Goal: Information Seeking & Learning: Learn about a topic

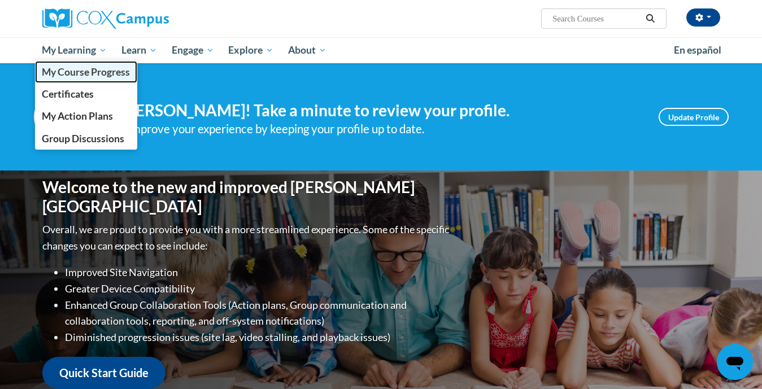
click at [68, 75] on span "My Course Progress" at bounding box center [86, 72] width 88 height 12
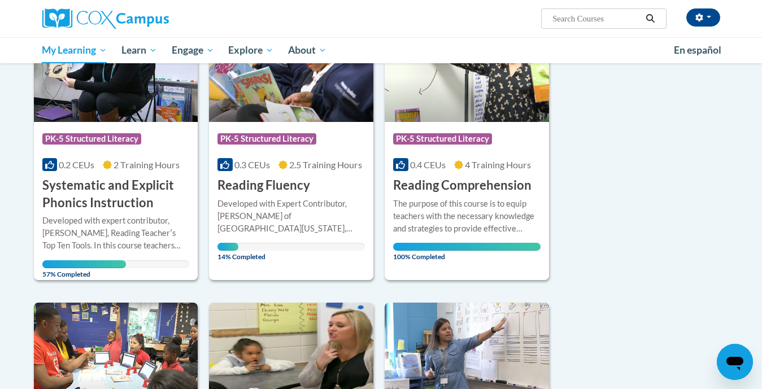
scroll to position [209, 0]
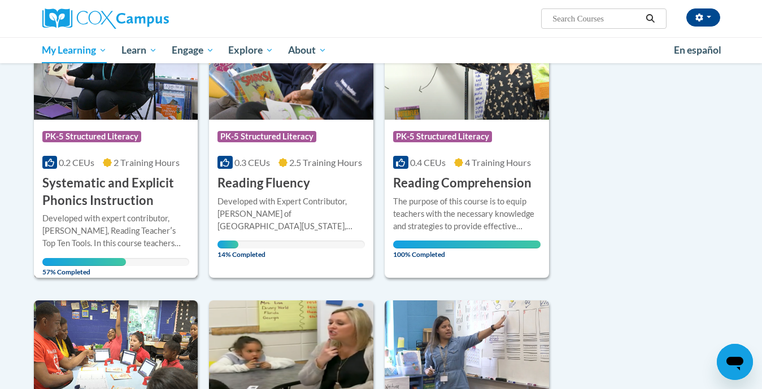
click at [94, 185] on h3 "Systematic and Explicit Phonics Instruction" at bounding box center [115, 192] width 147 height 35
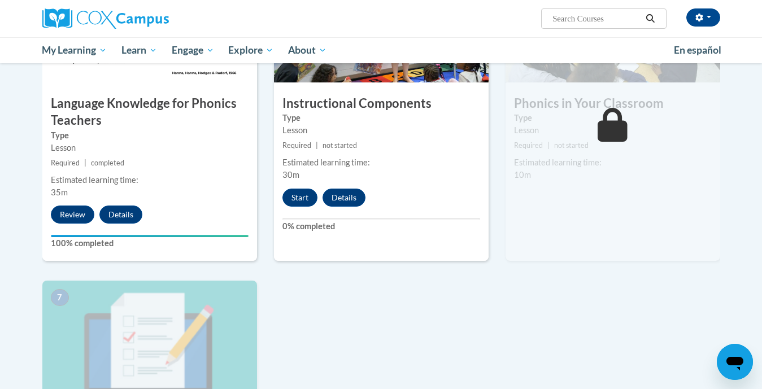
scroll to position [624, 0]
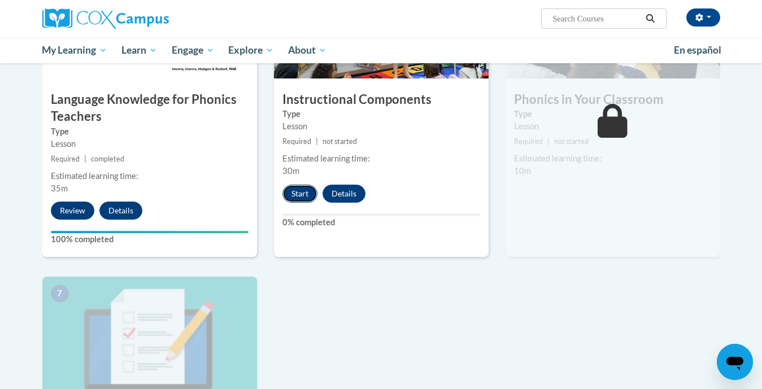
click at [297, 194] on button "Start" at bounding box center [300, 194] width 35 height 18
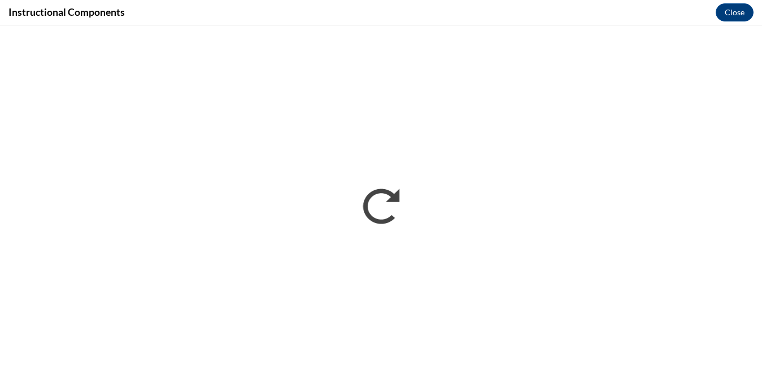
scroll to position [0, 0]
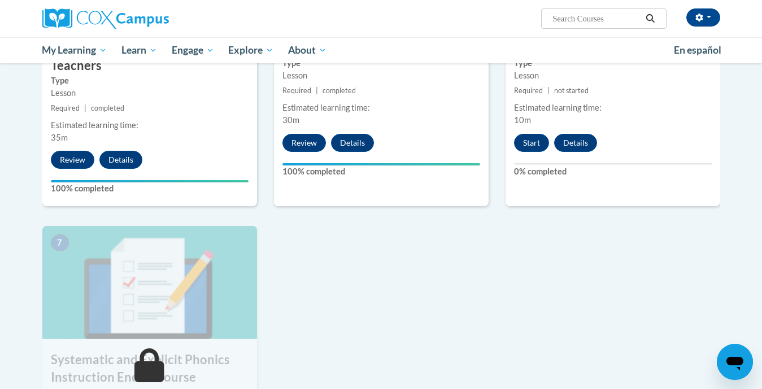
scroll to position [677, 0]
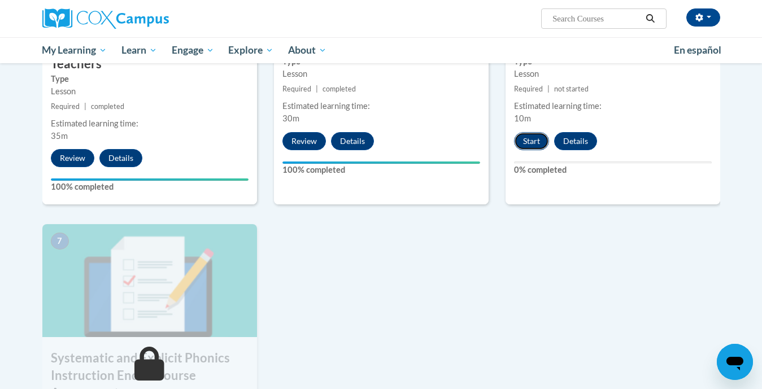
click at [532, 147] on button "Start" at bounding box center [531, 141] width 35 height 18
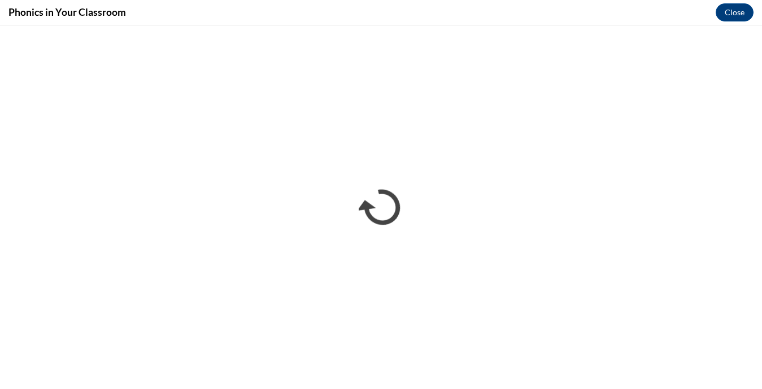
scroll to position [0, 0]
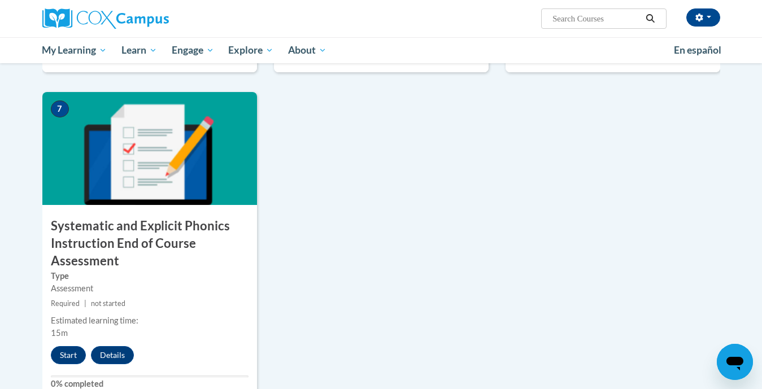
scroll to position [811, 0]
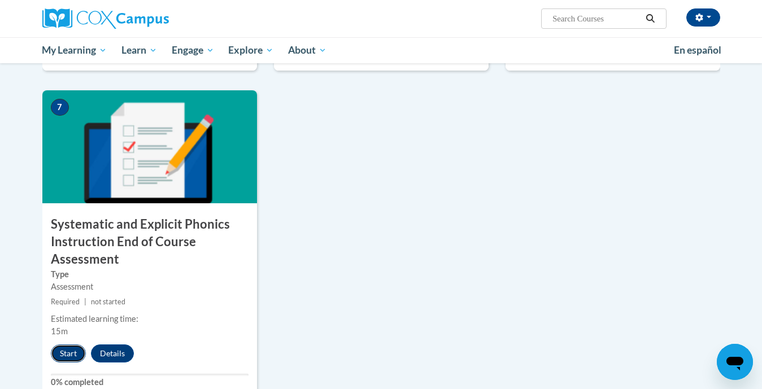
click at [59, 351] on button "Start" at bounding box center [68, 354] width 35 height 18
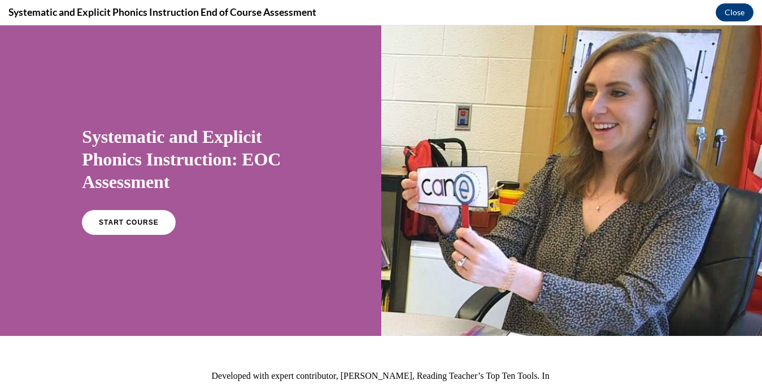
scroll to position [0, 0]
click at [132, 223] on span "START COURSE" at bounding box center [129, 223] width 63 height 8
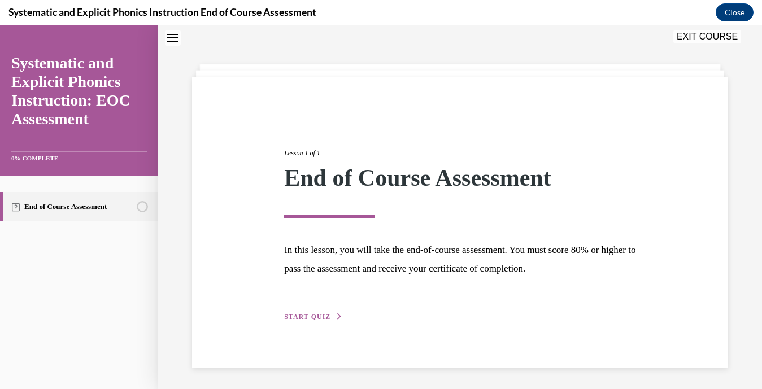
scroll to position [36, 0]
click at [305, 314] on span "START QUIZ" at bounding box center [307, 316] width 46 height 8
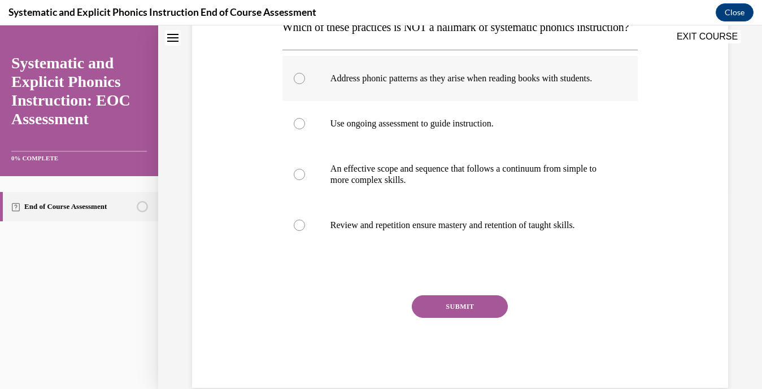
scroll to position [201, 0]
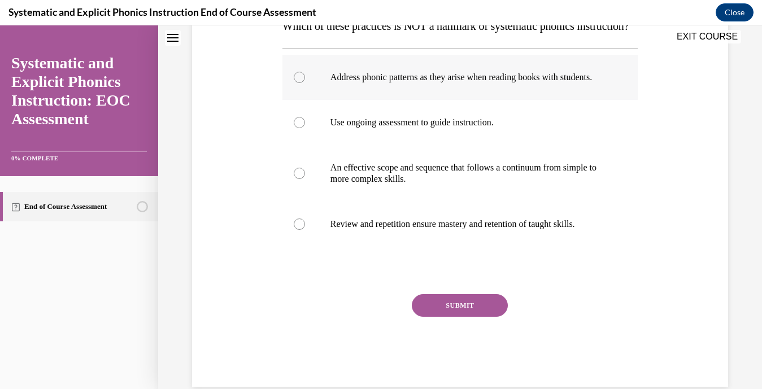
click at [301, 83] on div at bounding box center [299, 77] width 11 height 11
click at [465, 317] on button "SUBMIT" at bounding box center [460, 305] width 96 height 23
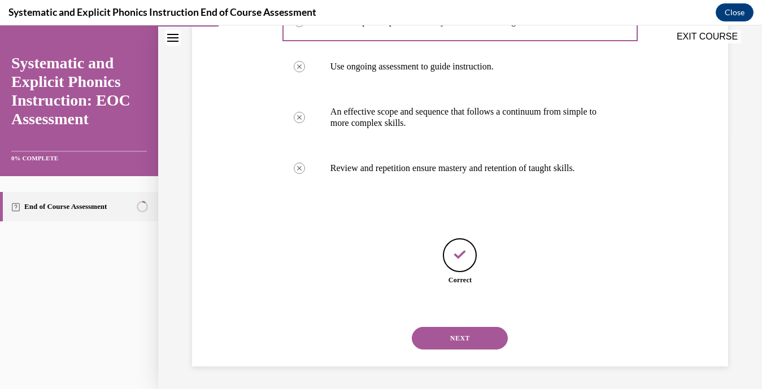
scroll to position [290, 0]
click at [462, 333] on button "NEXT" at bounding box center [460, 338] width 96 height 23
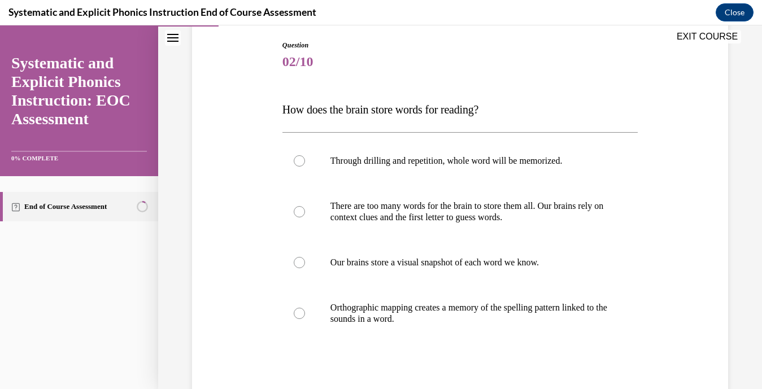
scroll to position [164, 0]
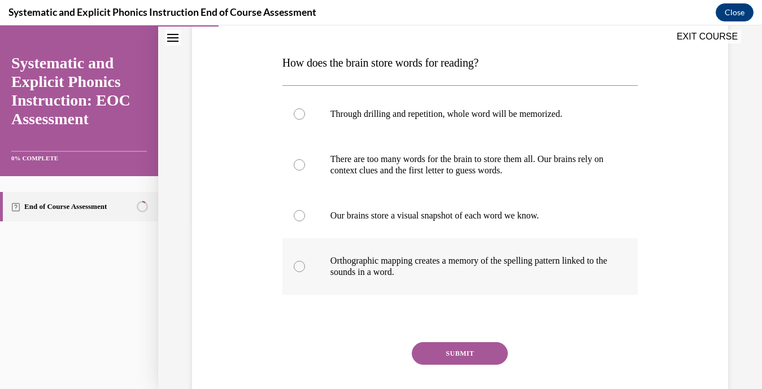
click at [298, 263] on div at bounding box center [299, 266] width 11 height 11
click at [476, 359] on button "SUBMIT" at bounding box center [460, 353] width 96 height 23
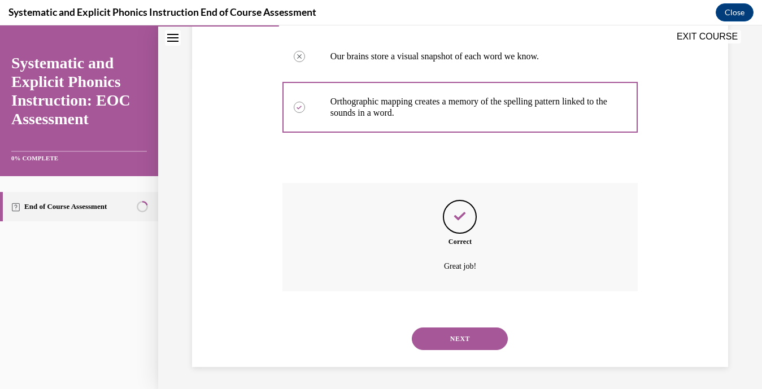
scroll to position [324, 0]
click at [469, 343] on button "NEXT" at bounding box center [460, 338] width 96 height 23
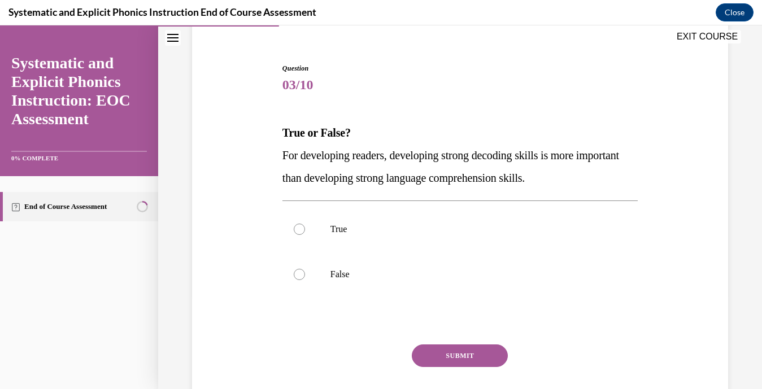
scroll to position [125, 0]
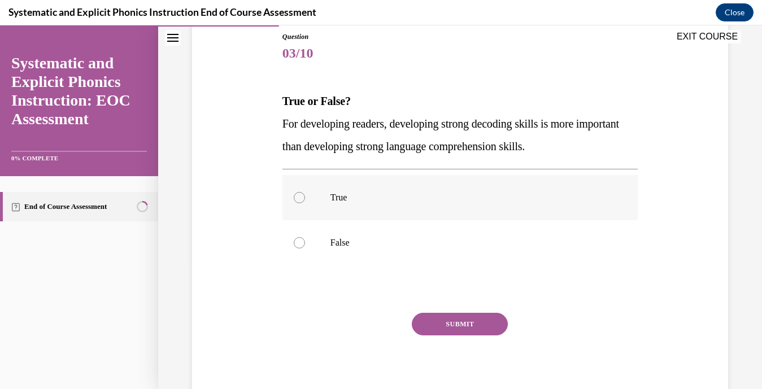
click at [303, 198] on div at bounding box center [299, 197] width 11 height 11
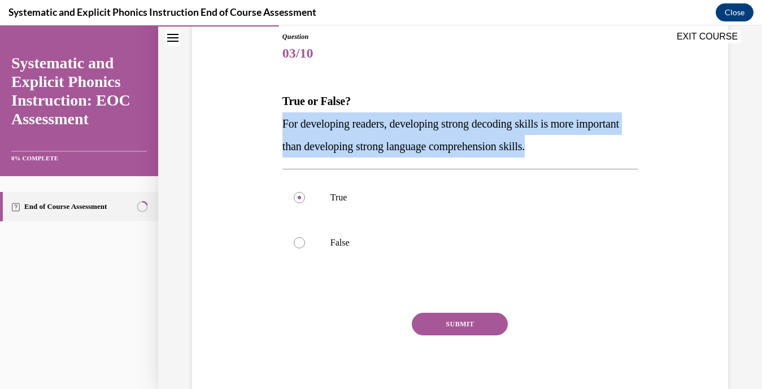
drag, startPoint x: 279, startPoint y: 125, endPoint x: 598, endPoint y: 154, distance: 320.6
click at [598, 154] on div "Question 03/10 True or False? For developing readers, developing strong decodin…" at bounding box center [460, 202] width 542 height 408
copy span "For developing readers, developing strong decoding skills is more important tha…"
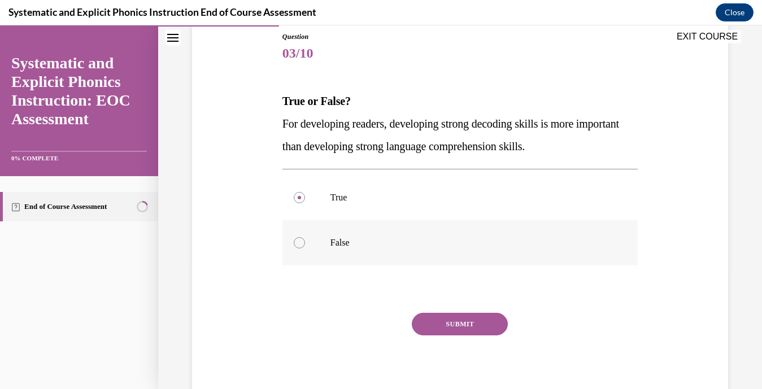
click at [300, 245] on div at bounding box center [299, 242] width 11 height 11
click at [444, 324] on button "SUBMIT" at bounding box center [460, 324] width 96 height 23
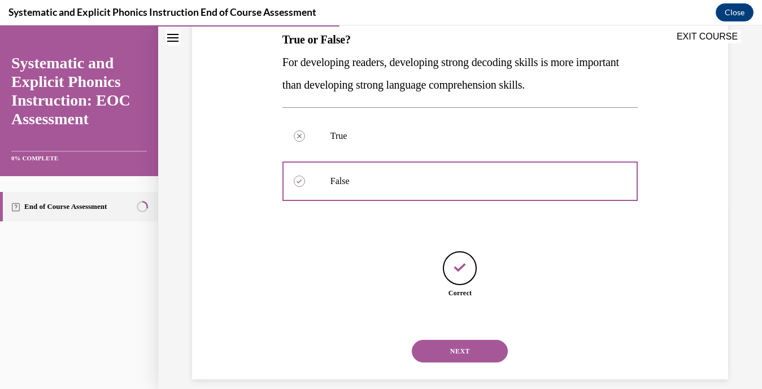
scroll to position [200, 0]
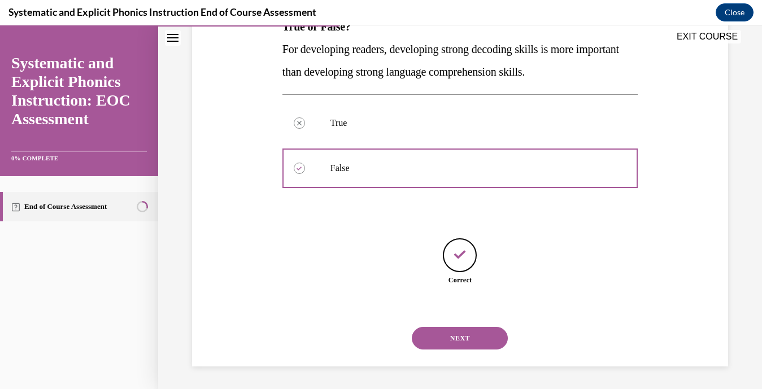
click at [443, 334] on button "NEXT" at bounding box center [460, 338] width 96 height 23
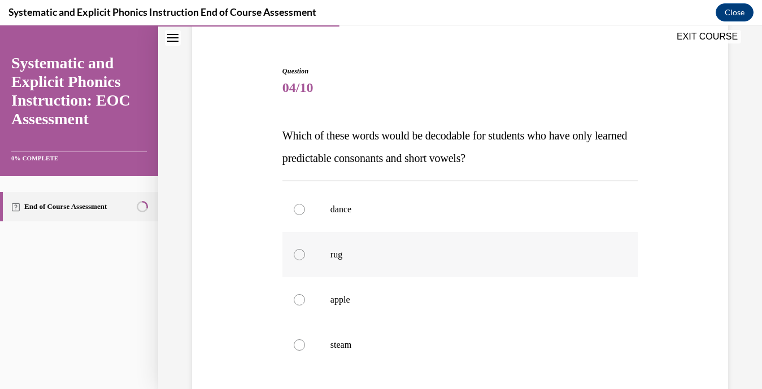
scroll to position [111, 0]
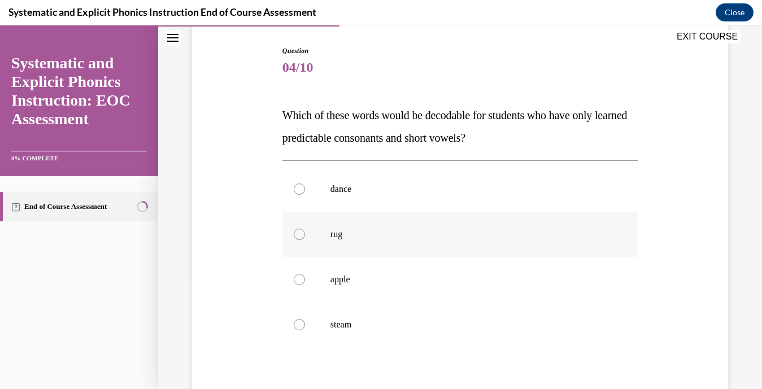
click at [305, 233] on div at bounding box center [299, 234] width 11 height 11
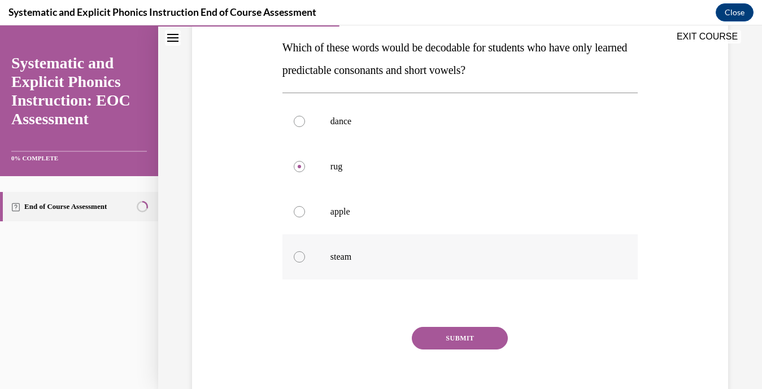
scroll to position [183, 0]
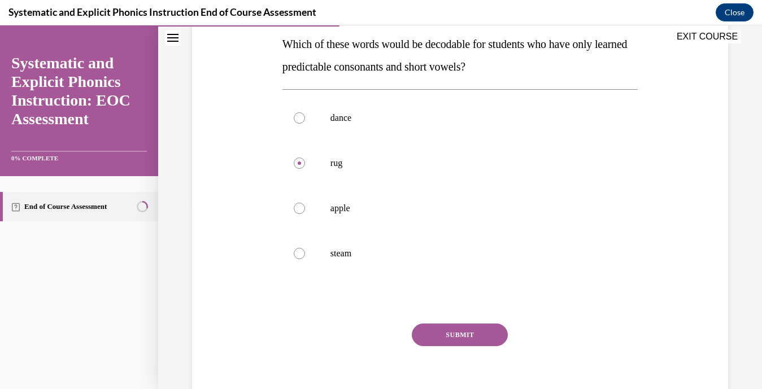
click at [462, 331] on button "SUBMIT" at bounding box center [460, 335] width 96 height 23
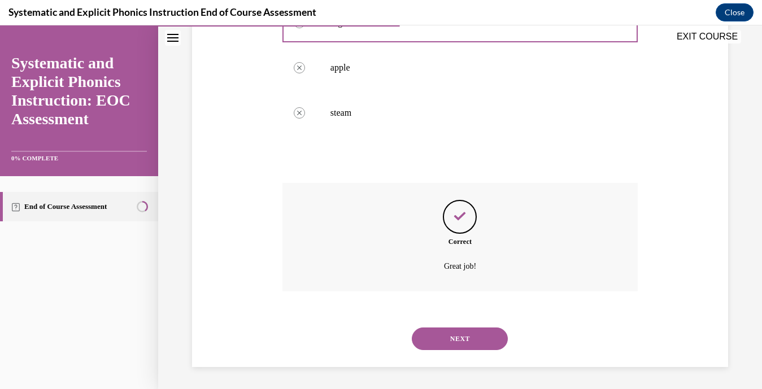
scroll to position [324, 0]
click at [454, 331] on button "NEXT" at bounding box center [460, 338] width 96 height 23
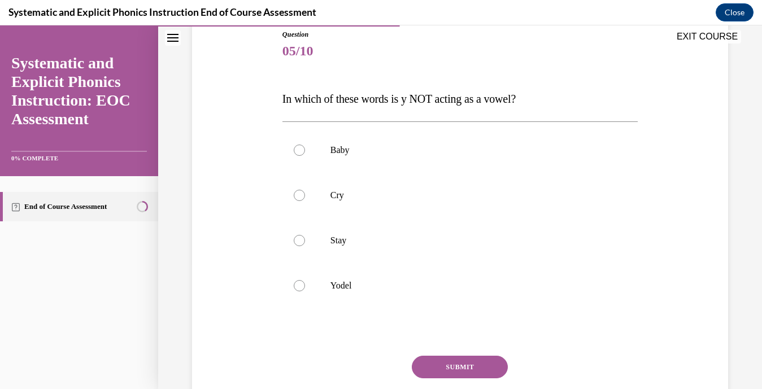
scroll to position [131, 0]
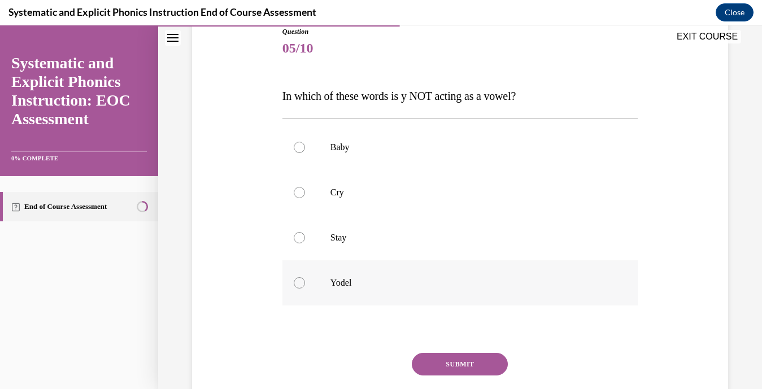
click at [301, 281] on div at bounding box center [299, 282] width 11 height 11
click at [462, 361] on button "SUBMIT" at bounding box center [460, 364] width 96 height 23
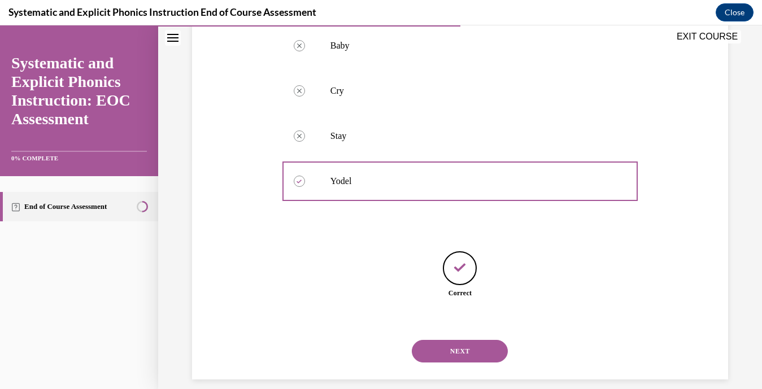
scroll to position [245, 0]
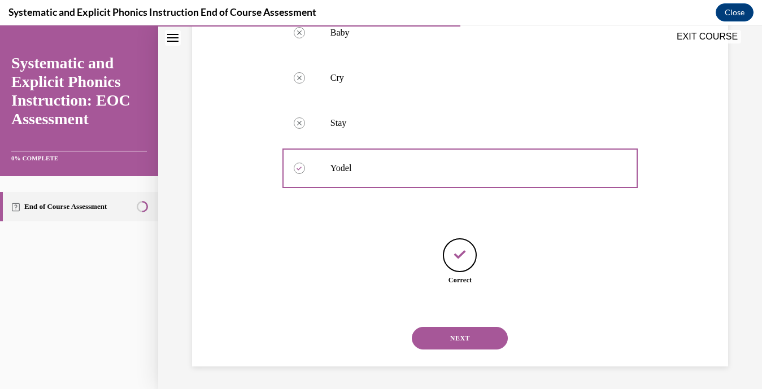
click at [445, 331] on button "NEXT" at bounding box center [460, 338] width 96 height 23
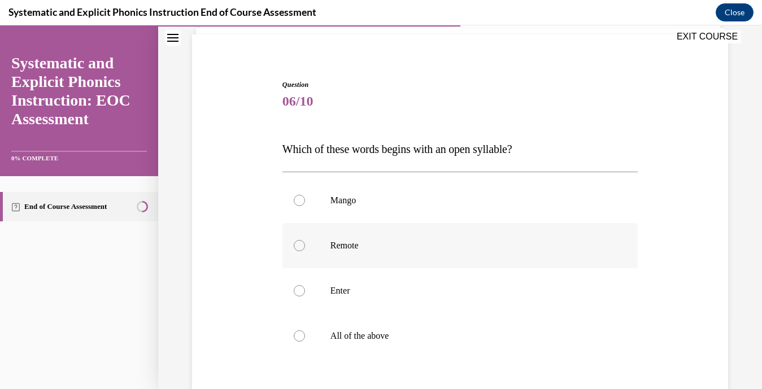
scroll to position [116, 0]
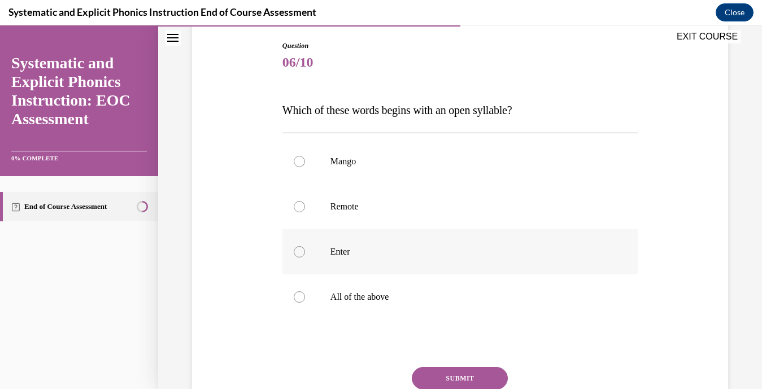
click at [298, 251] on div at bounding box center [299, 251] width 11 height 11
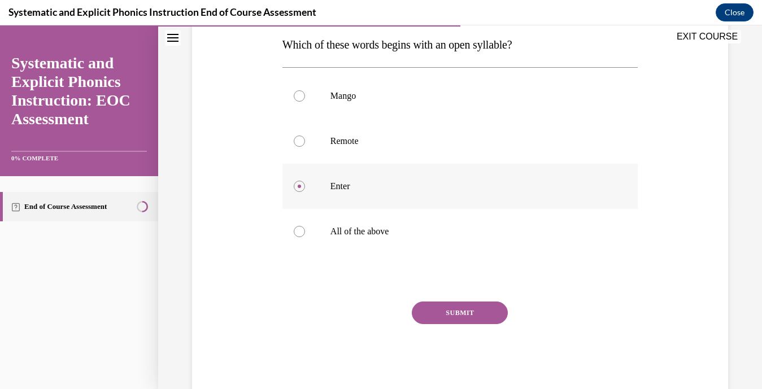
scroll to position [183, 0]
click at [446, 310] on button "SUBMIT" at bounding box center [460, 312] width 96 height 23
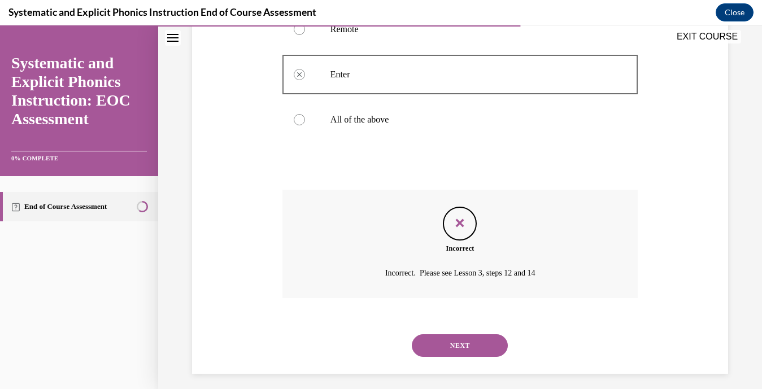
scroll to position [301, 0]
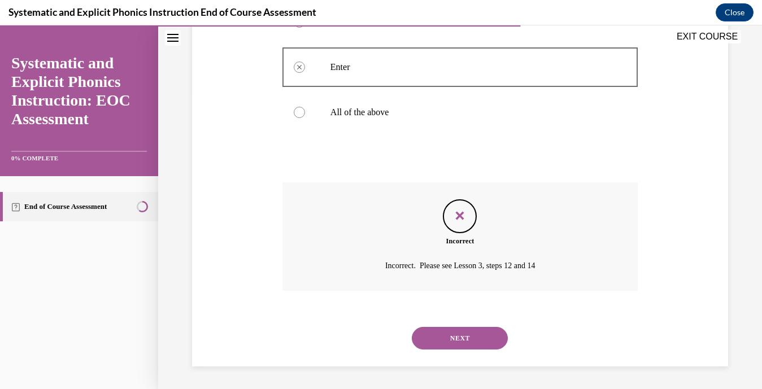
click at [447, 339] on button "NEXT" at bounding box center [460, 338] width 96 height 23
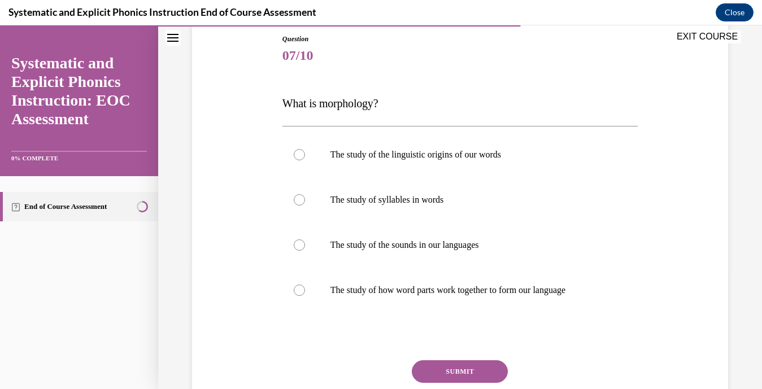
scroll to position [124, 0]
click at [299, 155] on div at bounding box center [299, 154] width 11 height 11
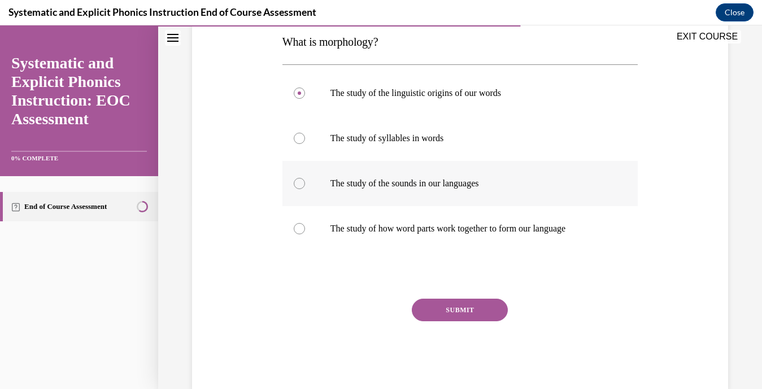
scroll to position [187, 0]
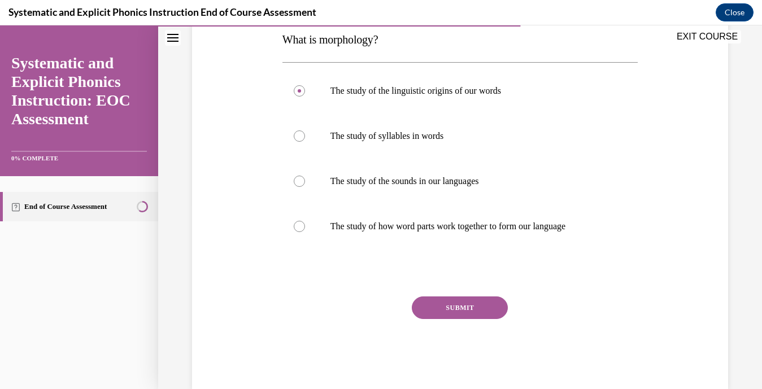
drag, startPoint x: 473, startPoint y: 311, endPoint x: 555, endPoint y: 275, distance: 89.9
click at [555, 275] on div "Question 07/10 What is morphology? The study of the linguistic origins of our w…" at bounding box center [460, 179] width 355 height 419
click at [300, 225] on div at bounding box center [299, 226] width 11 height 11
click at [446, 300] on button "SUBMIT" at bounding box center [460, 308] width 96 height 23
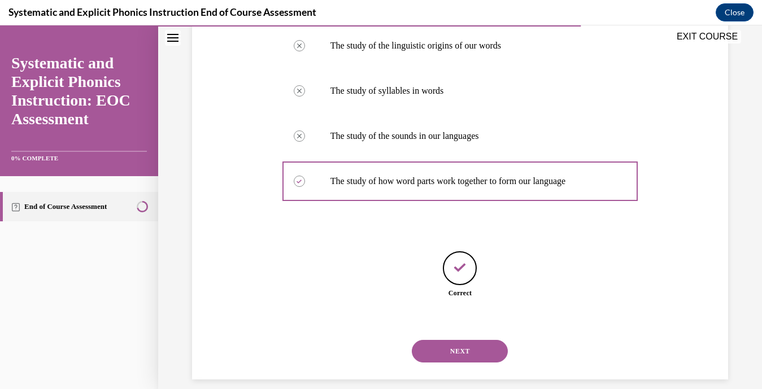
scroll to position [245, 0]
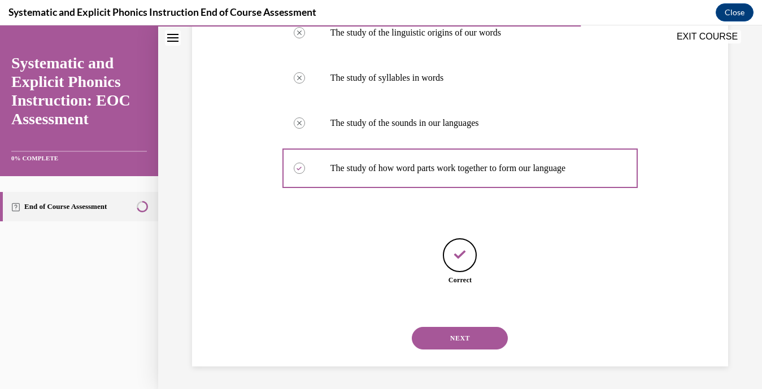
click at [447, 337] on button "NEXT" at bounding box center [460, 338] width 96 height 23
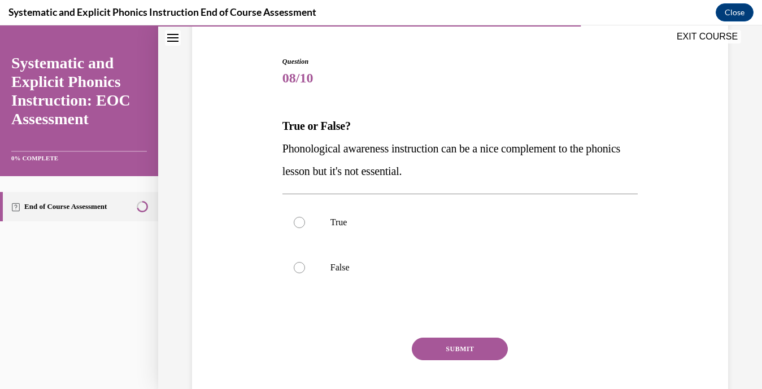
scroll to position [105, 0]
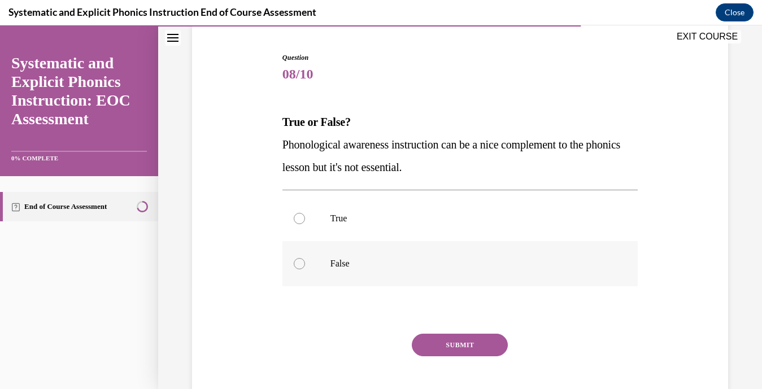
click at [298, 265] on div at bounding box center [299, 263] width 11 height 11
click at [461, 340] on button "SUBMIT" at bounding box center [460, 345] width 96 height 23
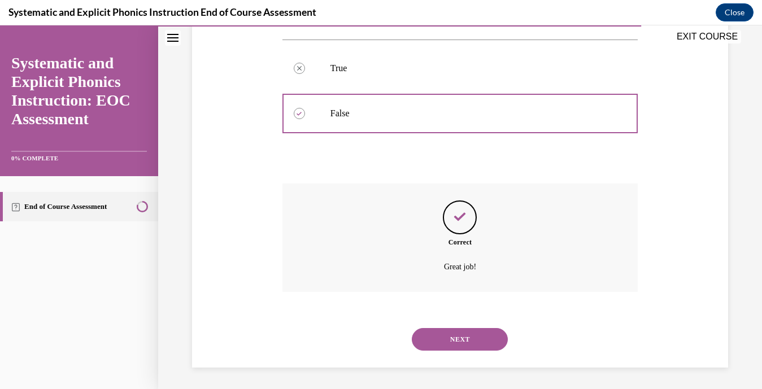
scroll to position [256, 0]
click at [461, 340] on button "NEXT" at bounding box center [460, 338] width 96 height 23
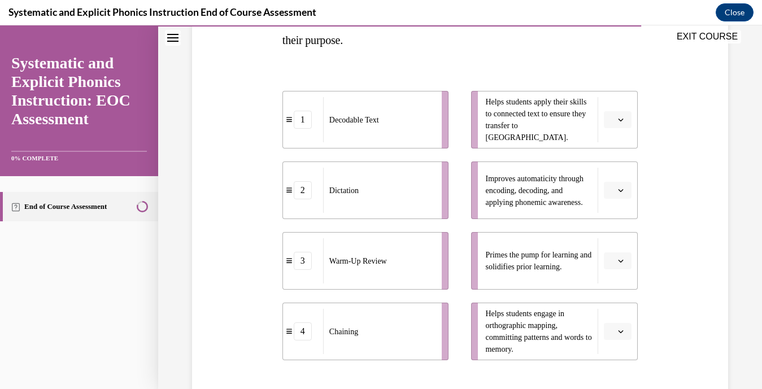
scroll to position [148, 0]
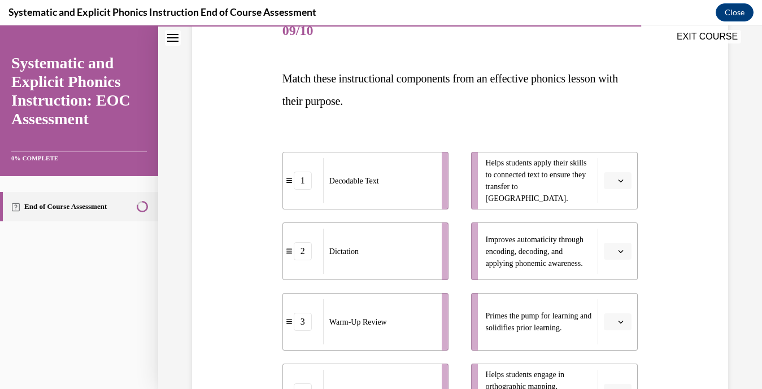
click at [623, 184] on span "button" at bounding box center [621, 181] width 8 height 8
click at [619, 229] on div "1" at bounding box center [616, 228] width 28 height 23
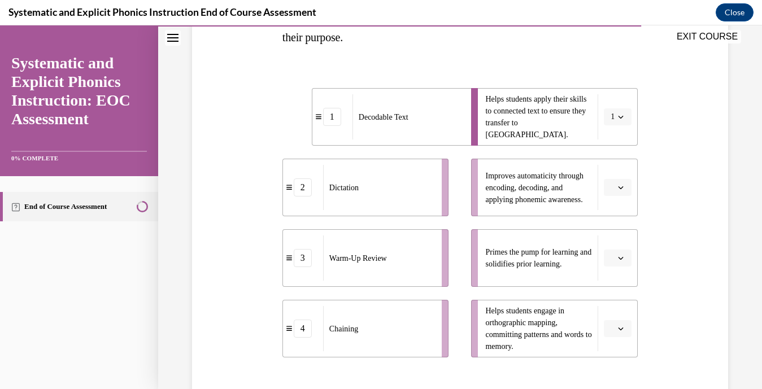
scroll to position [229, 0]
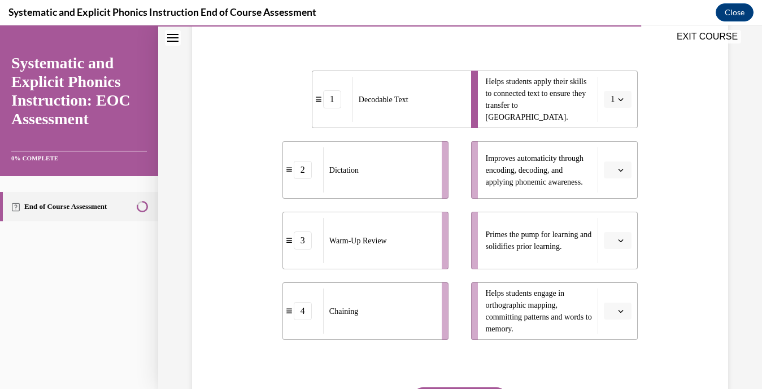
click at [623, 172] on icon "button" at bounding box center [621, 170] width 6 height 6
click at [615, 284] on span "4" at bounding box center [613, 285] width 4 height 9
click at [621, 241] on icon "button" at bounding box center [621, 241] width 6 height 6
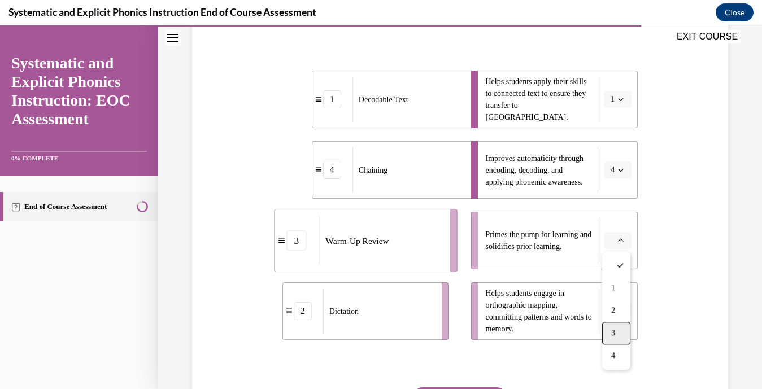
click at [619, 327] on div "3" at bounding box center [616, 333] width 28 height 23
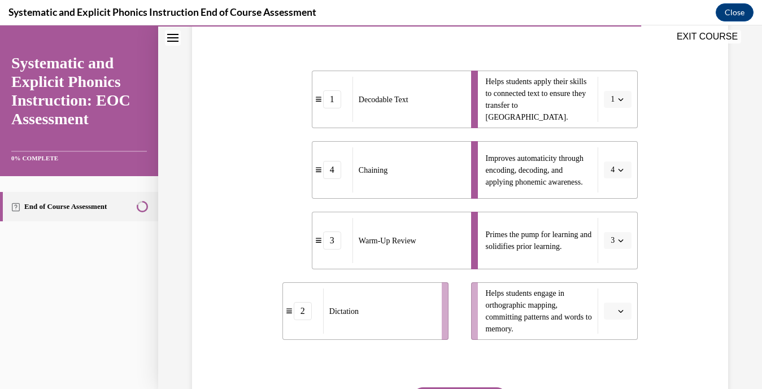
click at [622, 311] on icon "button" at bounding box center [621, 311] width 5 height 3
click at [623, 244] on div "2" at bounding box center [616, 240] width 28 height 23
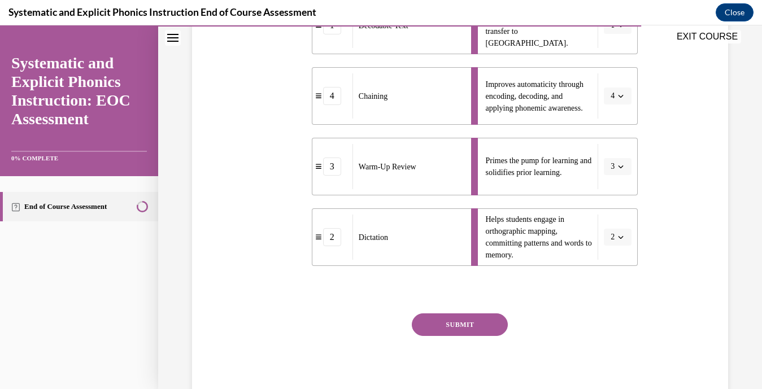
scroll to position [303, 0]
click at [471, 321] on button "SUBMIT" at bounding box center [460, 325] width 96 height 23
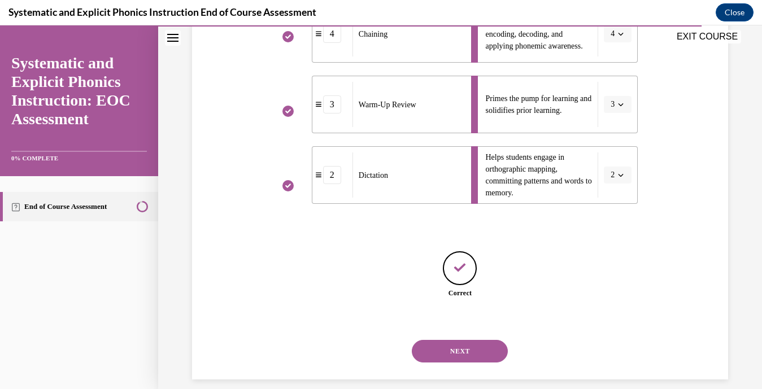
scroll to position [379, 0]
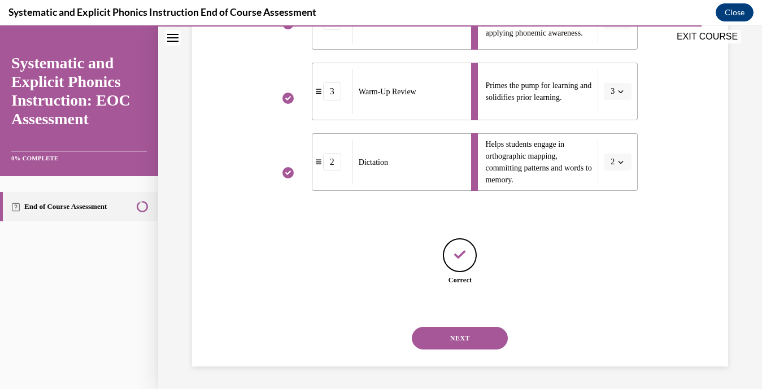
click at [461, 334] on button "NEXT" at bounding box center [460, 338] width 96 height 23
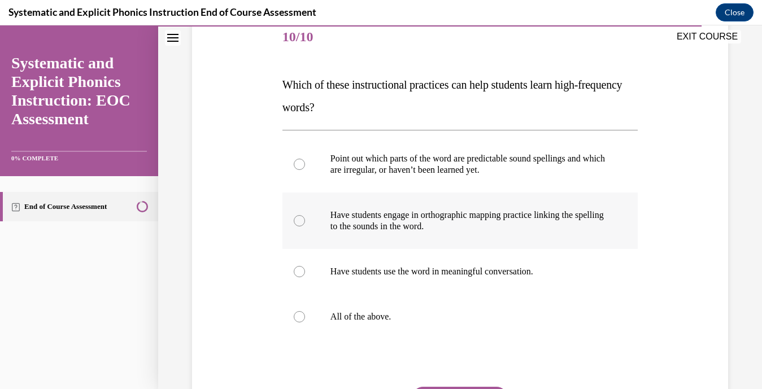
scroll to position [150, 0]
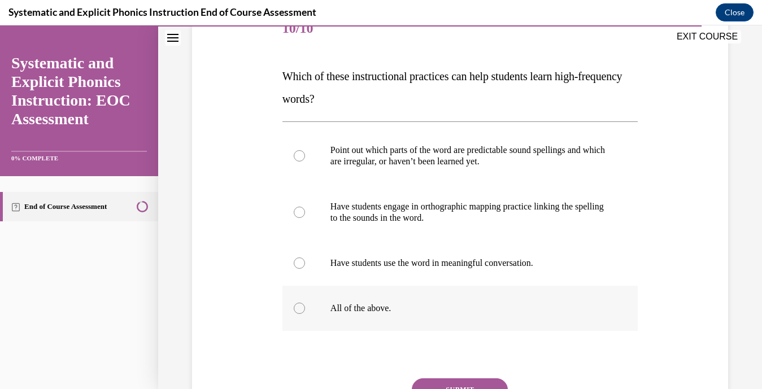
click at [298, 306] on div at bounding box center [299, 308] width 11 height 11
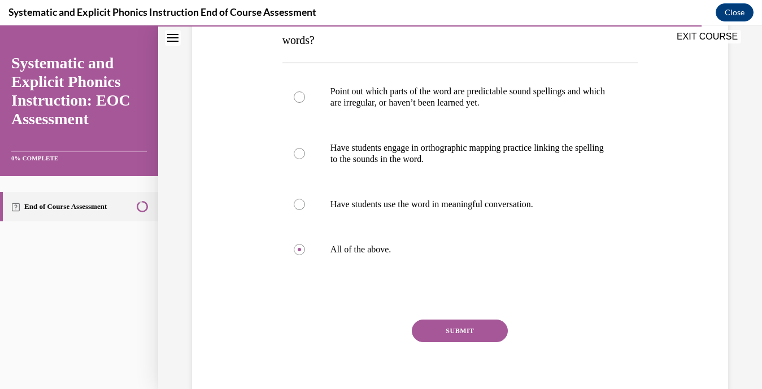
click at [480, 329] on button "SUBMIT" at bounding box center [460, 331] width 96 height 23
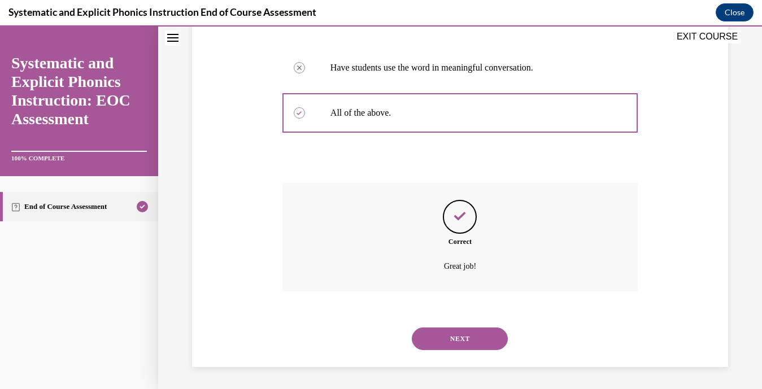
scroll to position [346, 0]
click at [462, 337] on button "NEXT" at bounding box center [460, 338] width 96 height 23
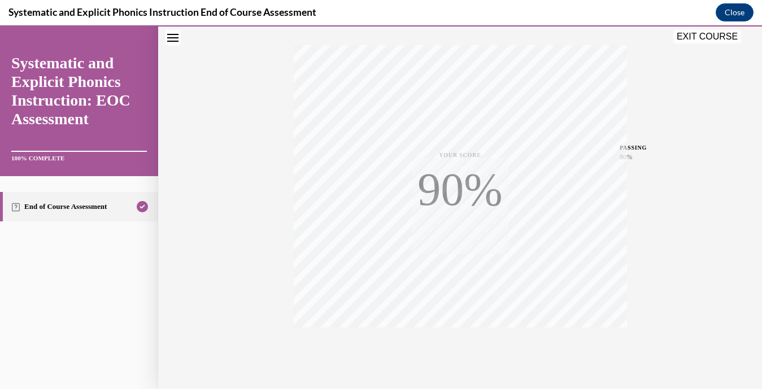
scroll to position [215, 0]
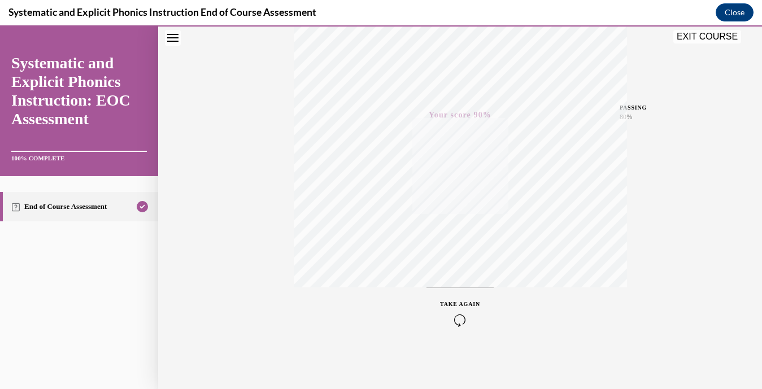
click at [726, 29] on div "EXIT COURSE" at bounding box center [454, 37] width 593 height 25
click at [720, 39] on button "EXIT COURSE" at bounding box center [708, 37] width 68 height 14
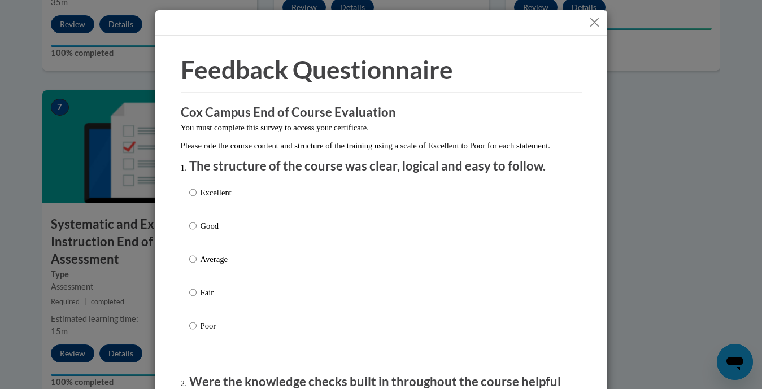
click at [596, 20] on button "Close" at bounding box center [595, 22] width 14 height 14
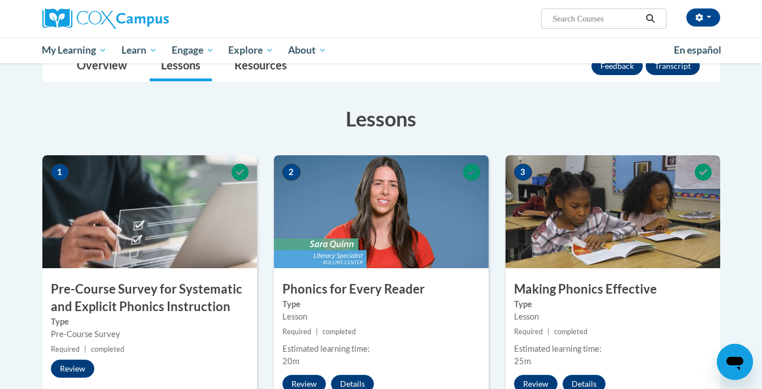
scroll to position [0, 0]
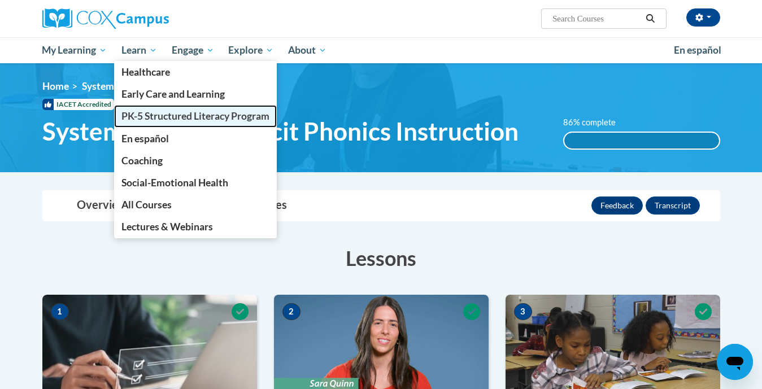
click at [141, 118] on span "PK-5 Structured Literacy Program" at bounding box center [195, 116] width 148 height 12
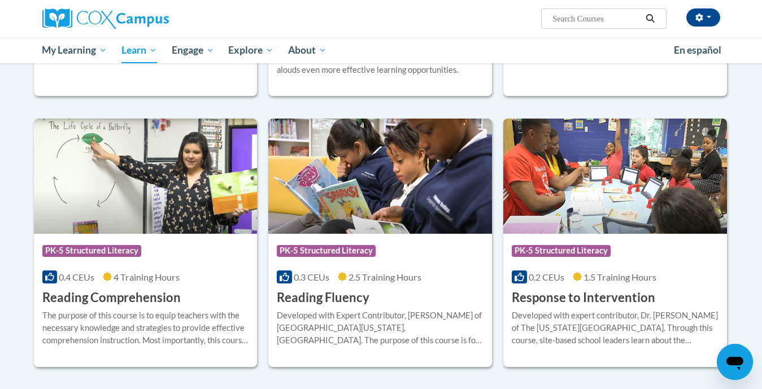
scroll to position [893, 0]
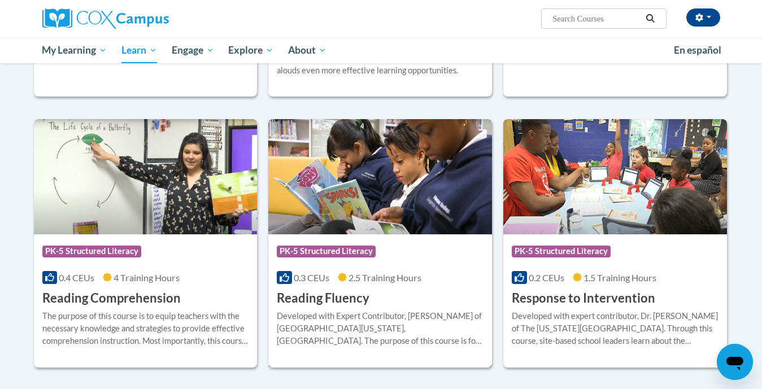
click at [333, 201] on img at bounding box center [380, 176] width 224 height 115
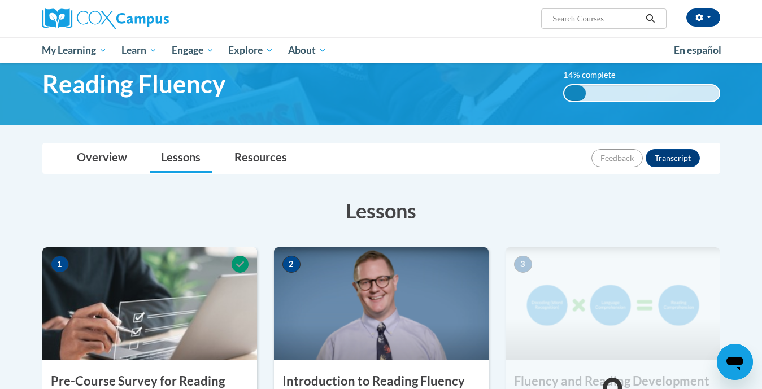
scroll to position [211, 0]
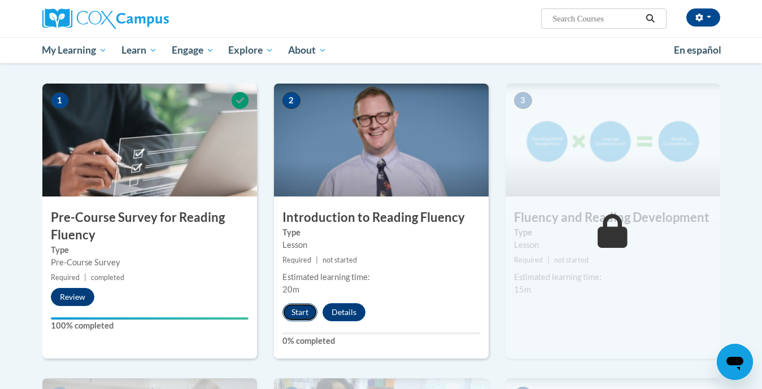
click at [295, 310] on button "Start" at bounding box center [300, 312] width 35 height 18
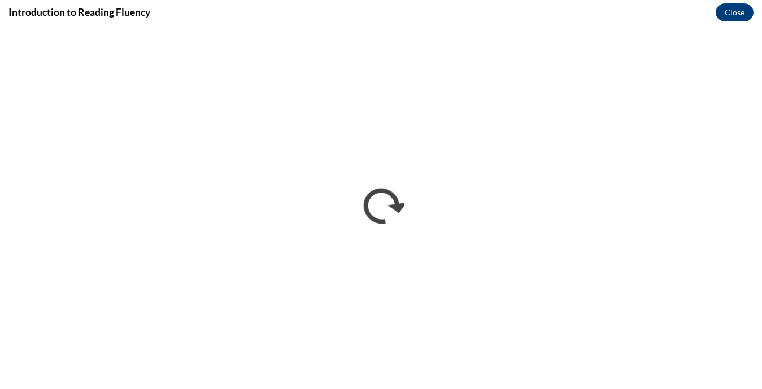
scroll to position [0, 0]
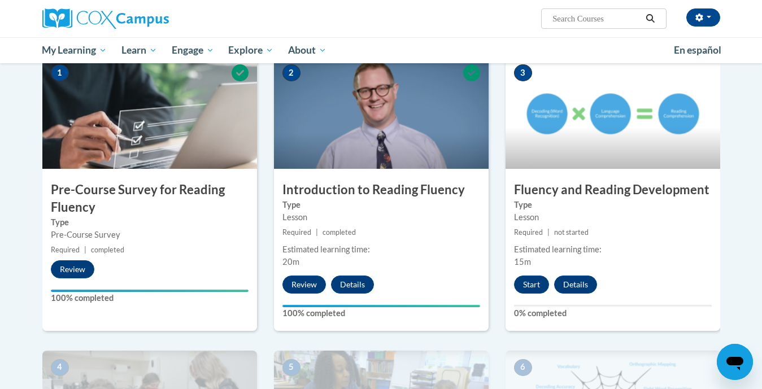
scroll to position [227, 0]
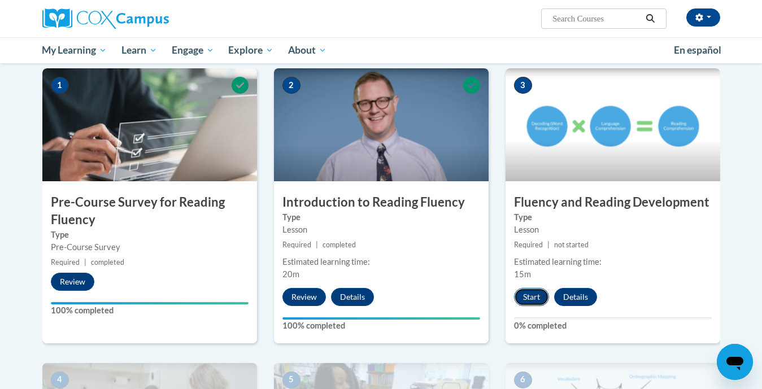
click at [528, 296] on button "Start" at bounding box center [531, 297] width 35 height 18
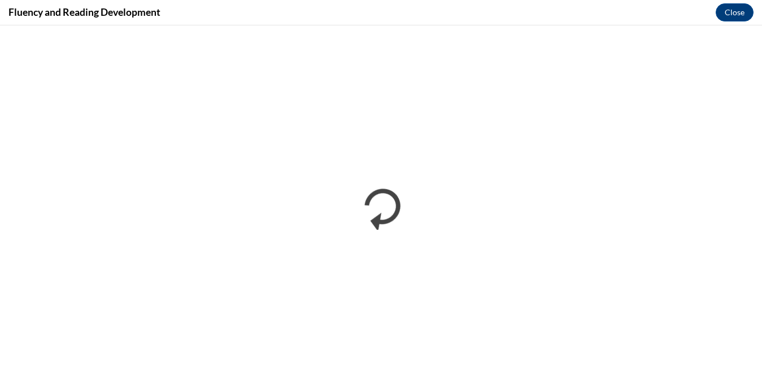
scroll to position [0, 0]
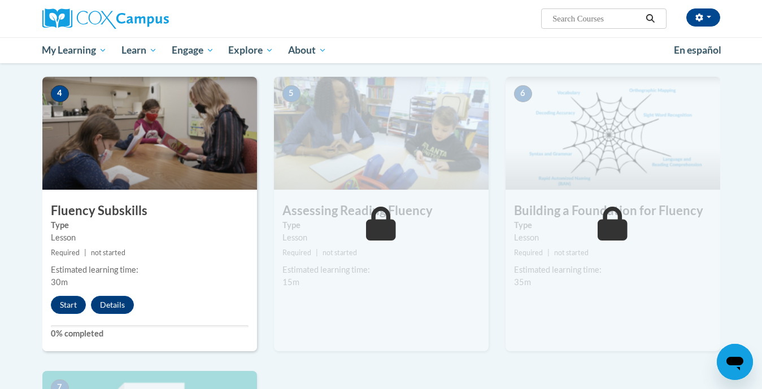
scroll to position [536, 0]
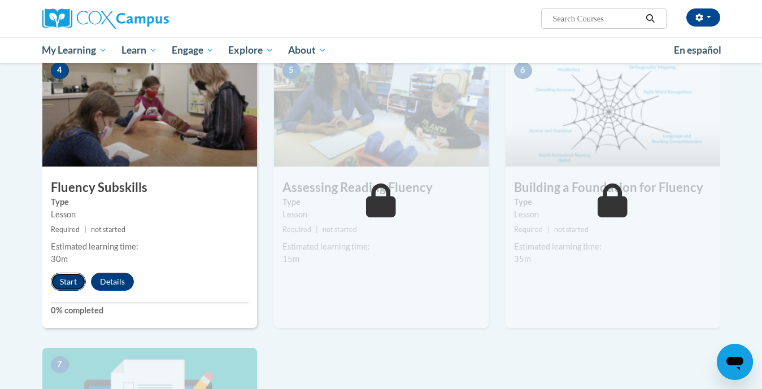
click at [62, 284] on button "Start" at bounding box center [68, 282] width 35 height 18
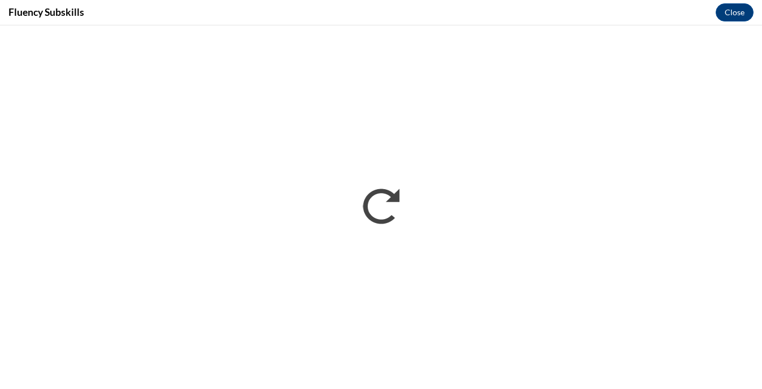
scroll to position [0, 0]
